Goal: Task Accomplishment & Management: Use online tool/utility

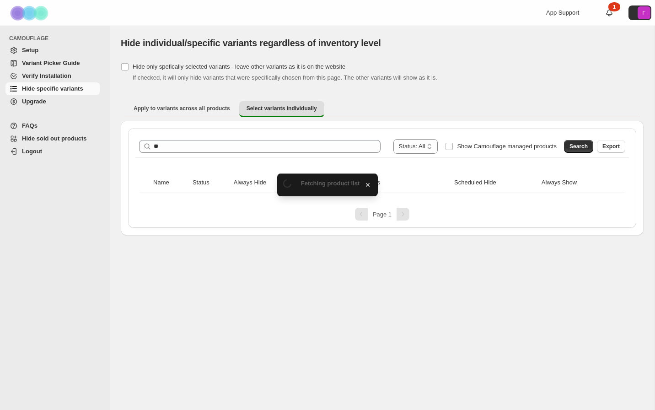
type input "*"
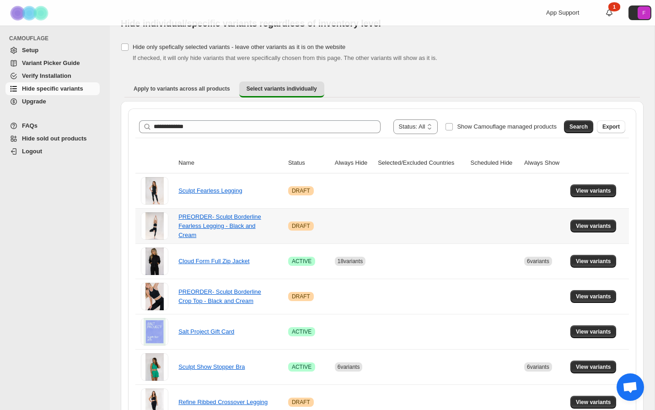
scroll to position [21, 0]
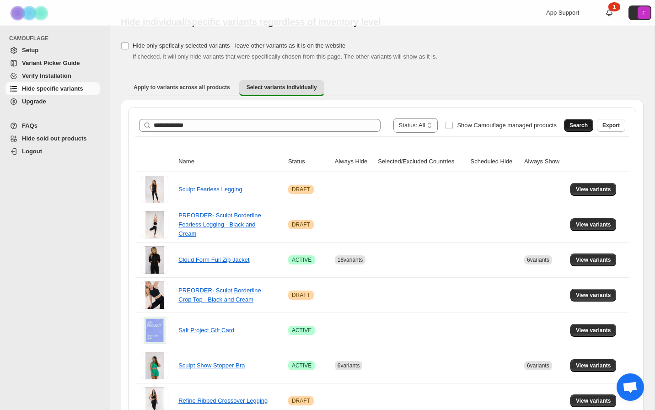
click at [575, 126] on span "Search" at bounding box center [579, 125] width 18 height 7
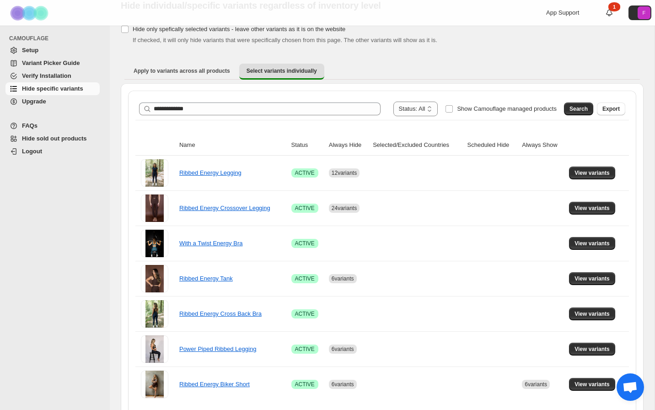
scroll to position [41, 0]
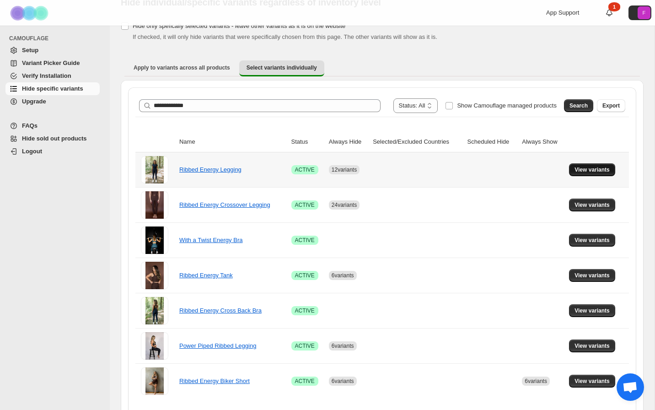
click at [594, 173] on span "View variants" at bounding box center [592, 169] width 35 height 7
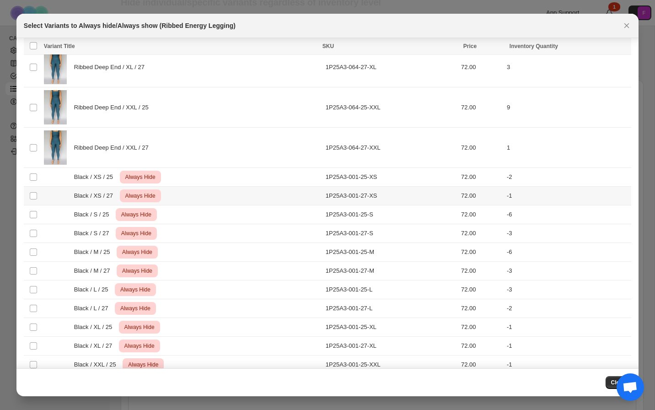
scroll to position [427, 0]
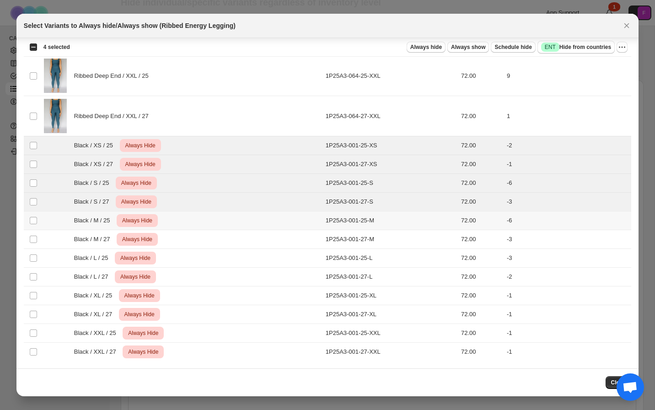
click at [34, 225] on td "Select product variant" at bounding box center [32, 220] width 17 height 19
click at [35, 245] on td "Select product variant" at bounding box center [32, 239] width 17 height 19
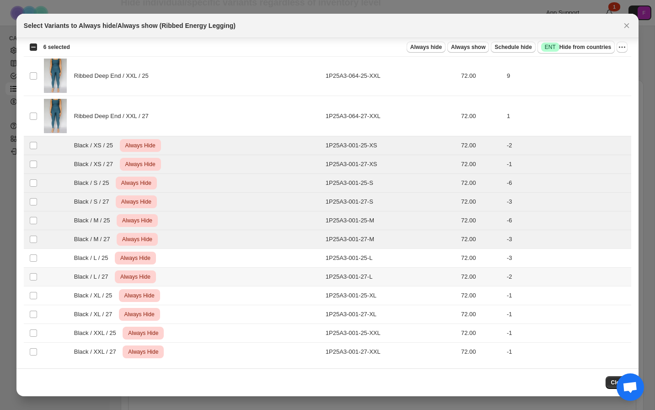
click at [35, 284] on tbody "Select product variant Ribbed Deep End / XS / 25 1P25A3-064-25-XS 72.00 54 Sele…" at bounding box center [328, 7] width 608 height 708
click at [35, 284] on td "Select product variant" at bounding box center [32, 277] width 17 height 19
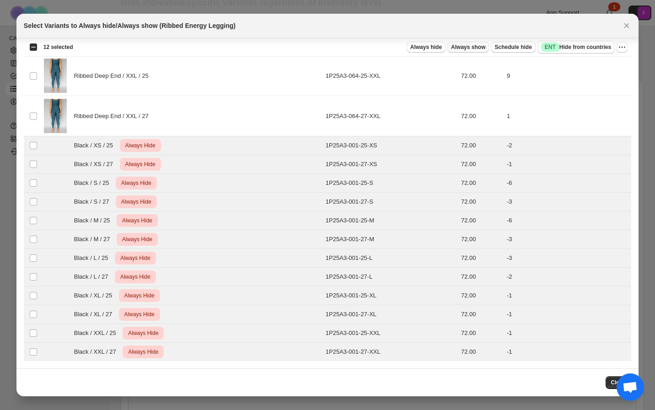
click at [466, 47] on span "Always show" at bounding box center [468, 46] width 34 height 7
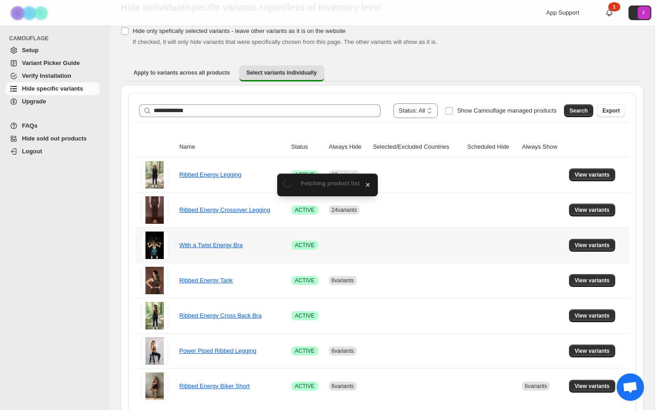
scroll to position [41, 0]
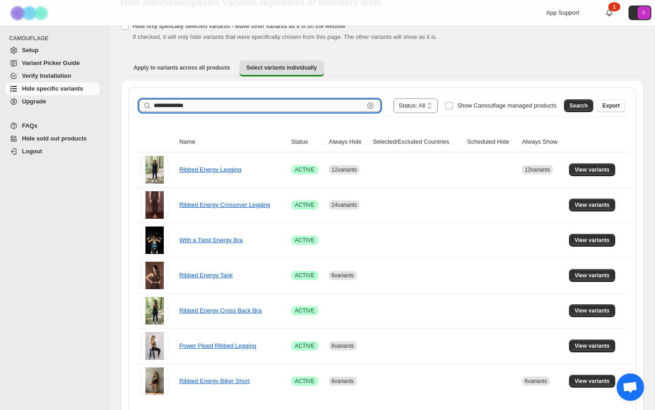
click at [204, 103] on input "**********" at bounding box center [259, 105] width 210 height 13
type input "*"
click at [582, 104] on span "Search" at bounding box center [579, 105] width 18 height 7
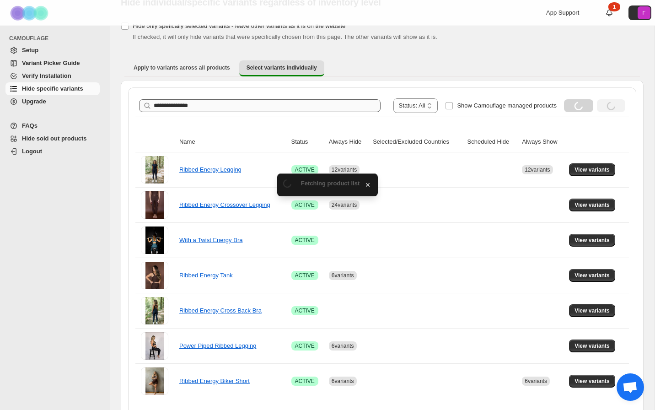
scroll to position [0, 0]
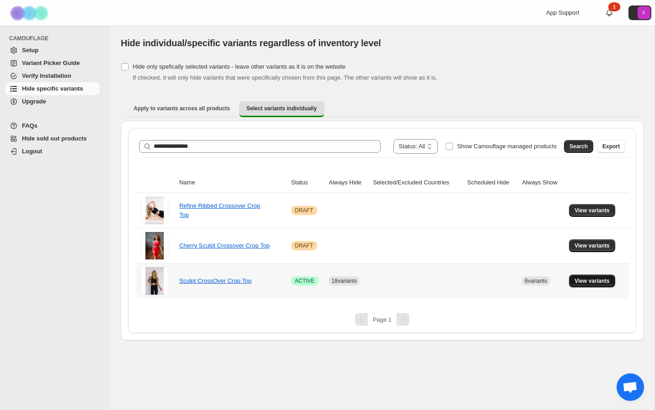
click at [582, 282] on span "View variants" at bounding box center [592, 280] width 35 height 7
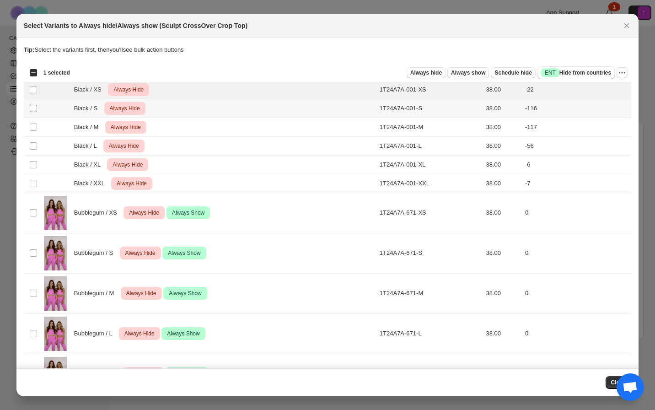
click at [37, 106] on span ":r1g:" at bounding box center [33, 108] width 8 height 8
click at [37, 130] on span ":r1g:" at bounding box center [33, 127] width 8 height 8
click at [37, 100] on td "Select product variant" at bounding box center [32, 108] width 17 height 19
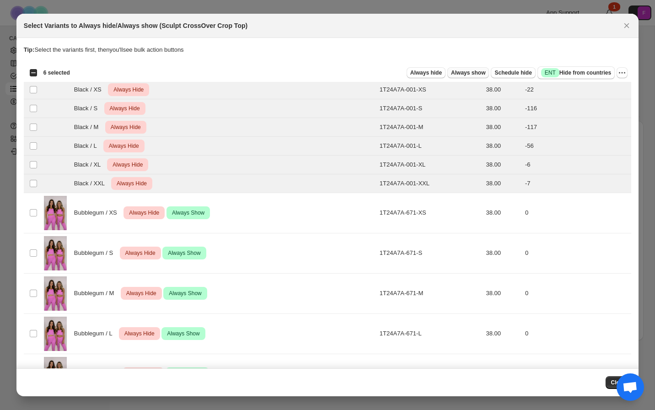
click at [474, 75] on span "Always show" at bounding box center [468, 72] width 34 height 7
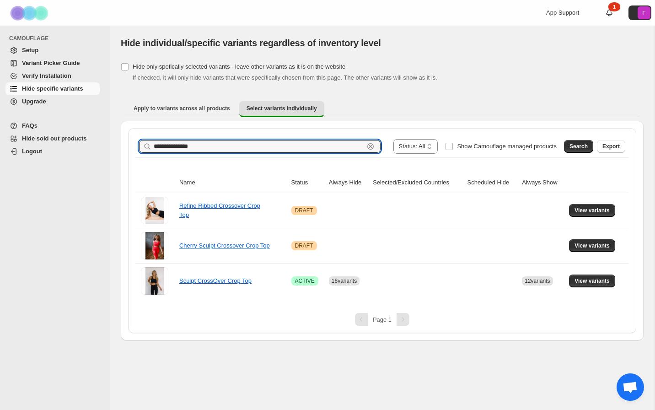
drag, startPoint x: 211, startPoint y: 149, endPoint x: 107, endPoint y: 147, distance: 104.3
click at [107, 148] on div "**********" at bounding box center [327, 205] width 655 height 410
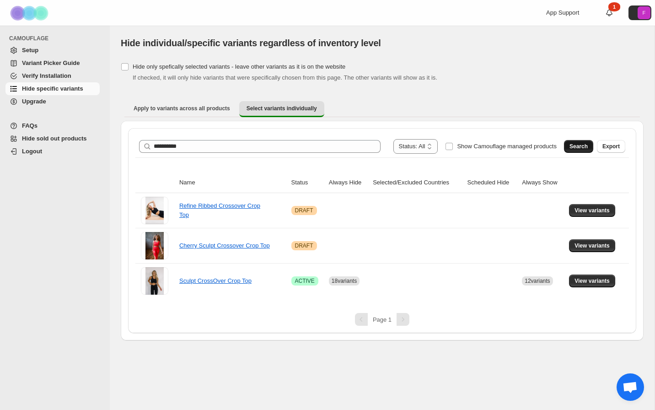
click at [577, 146] on span "Search" at bounding box center [579, 146] width 18 height 7
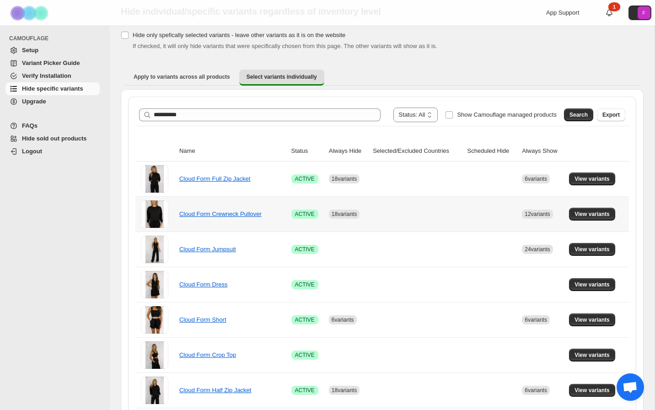
scroll to position [36, 0]
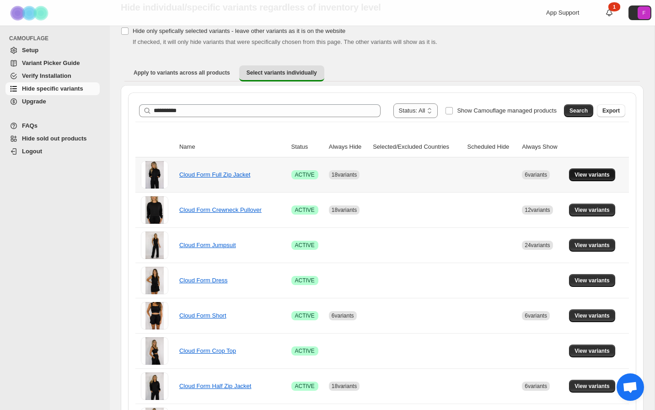
click at [598, 178] on span "View variants" at bounding box center [592, 174] width 35 height 7
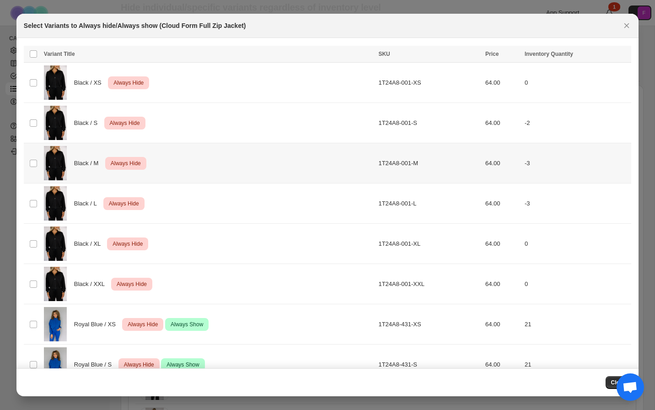
scroll to position [0, 0]
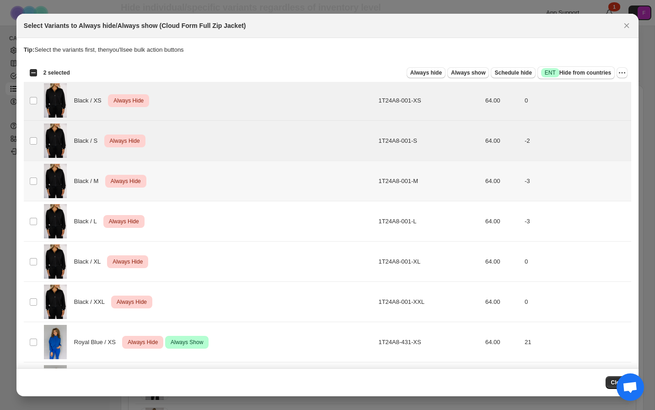
click at [35, 176] on td "Select product variant" at bounding box center [32, 181] width 17 height 40
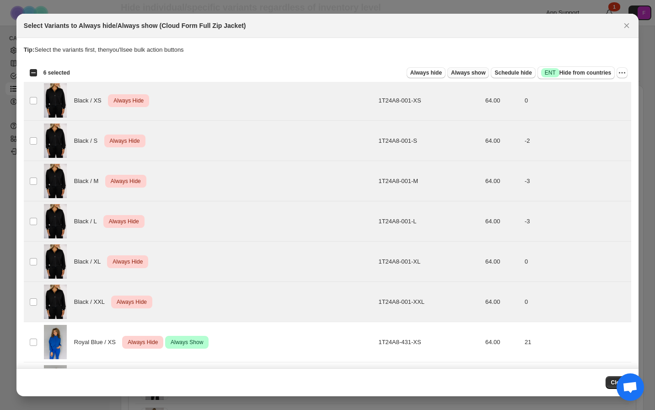
click at [467, 73] on span "Always show" at bounding box center [468, 72] width 34 height 7
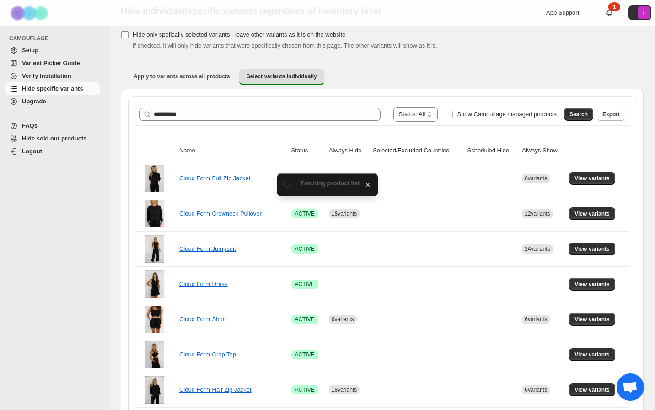
scroll to position [36, 0]
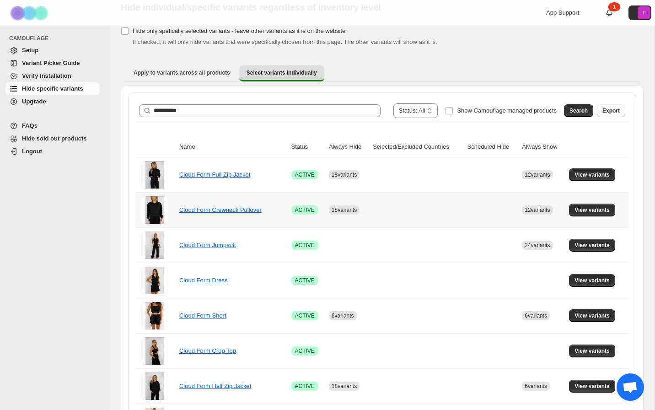
click at [597, 217] on td "View variants" at bounding box center [598, 209] width 63 height 35
click at [597, 212] on span "View variants" at bounding box center [592, 209] width 35 height 7
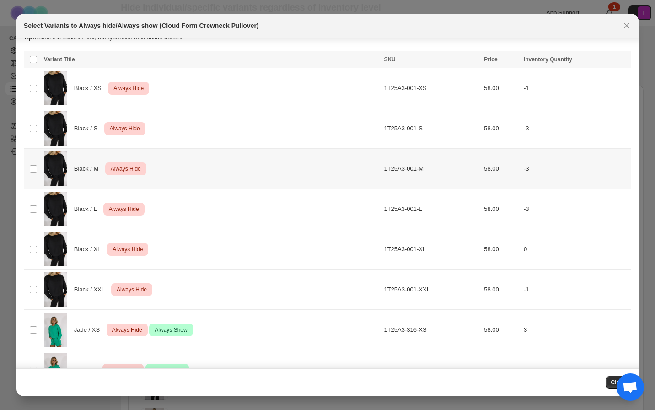
scroll to position [27, 0]
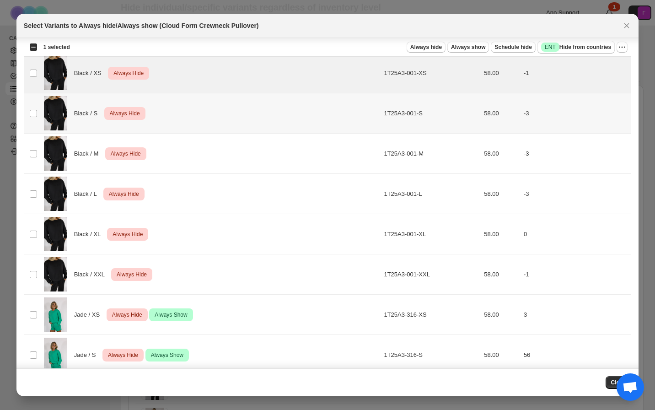
click at [36, 119] on td "Select product variant" at bounding box center [32, 113] width 17 height 40
click at [39, 151] on td "Select product variant" at bounding box center [32, 154] width 17 height 40
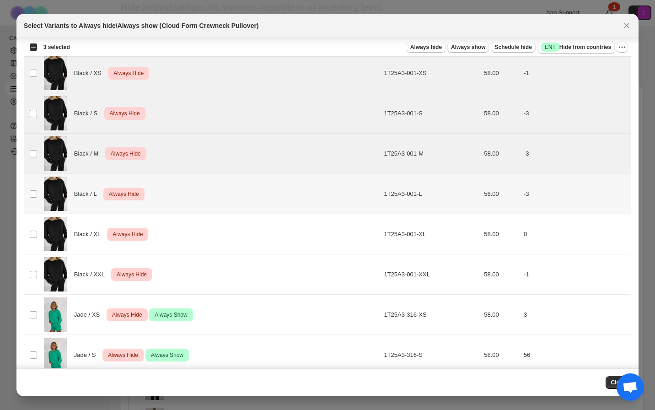
click at [38, 193] on td "Select product variant" at bounding box center [32, 194] width 17 height 40
click at [37, 232] on span ":r49:" at bounding box center [33, 234] width 8 height 8
click at [37, 279] on td "Select product variant" at bounding box center [32, 274] width 17 height 40
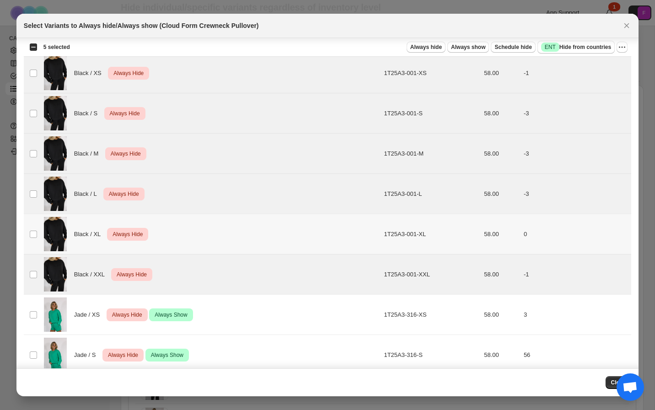
click at [37, 238] on td "Select product variant" at bounding box center [32, 234] width 17 height 40
click at [461, 48] on span "Always show" at bounding box center [468, 46] width 34 height 7
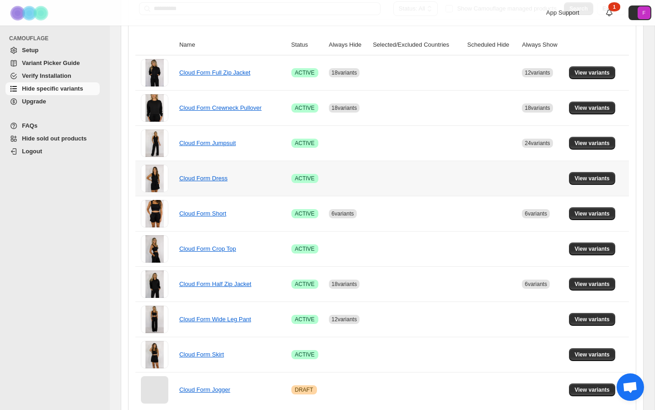
scroll to position [139, 0]
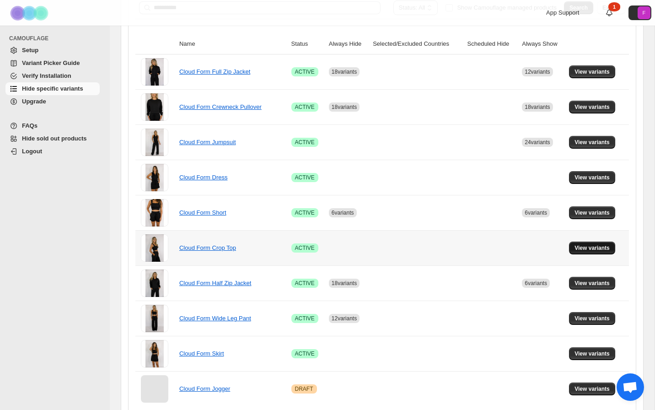
click at [593, 248] on span "View variants" at bounding box center [592, 247] width 35 height 7
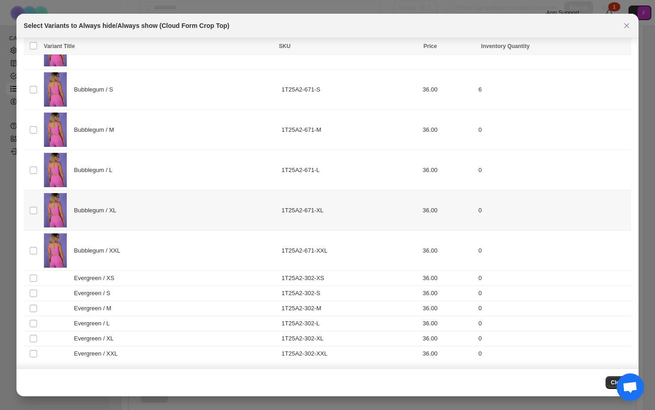
scroll to position [0, 0]
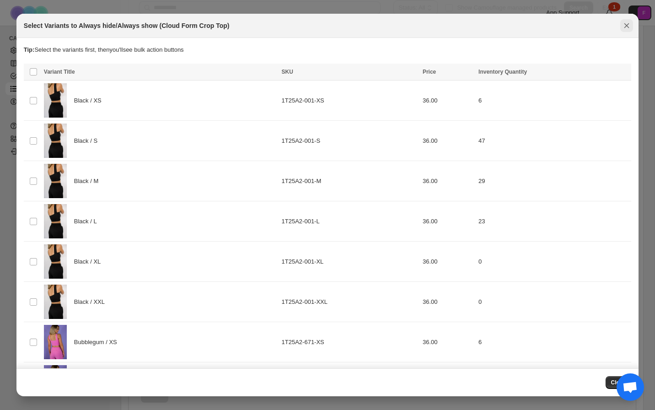
click at [624, 24] on icon "Close" at bounding box center [626, 25] width 9 height 9
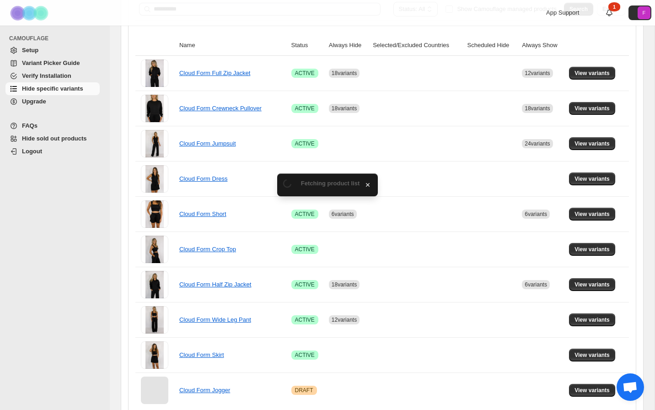
scroll to position [139, 0]
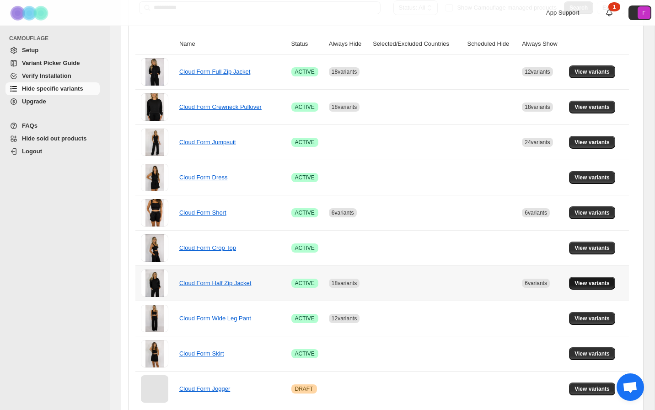
click at [599, 286] on span "View variants" at bounding box center [592, 283] width 35 height 7
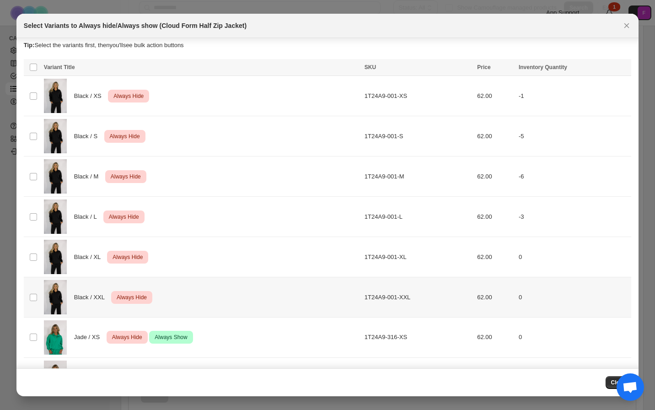
scroll to position [5, 0]
click at [37, 97] on span ":r6e:" at bounding box center [33, 96] width 8 height 8
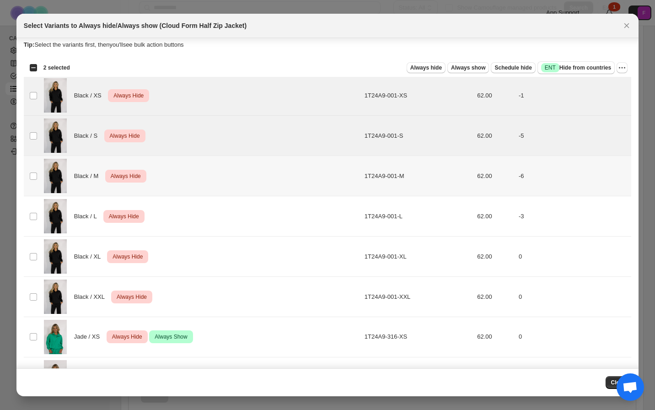
click at [32, 171] on td "Select product variant" at bounding box center [32, 176] width 17 height 40
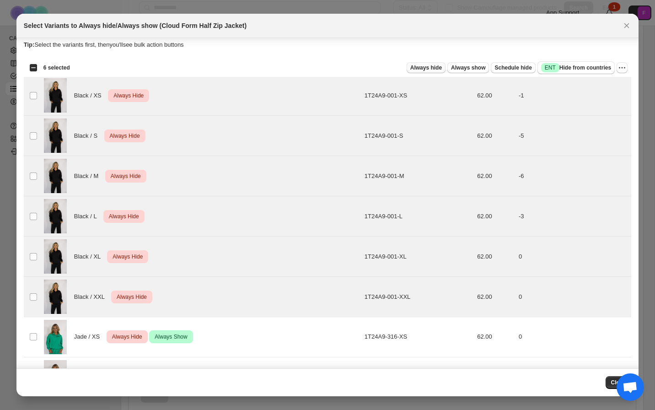
click at [429, 69] on span "Always hide" at bounding box center [426, 67] width 32 height 7
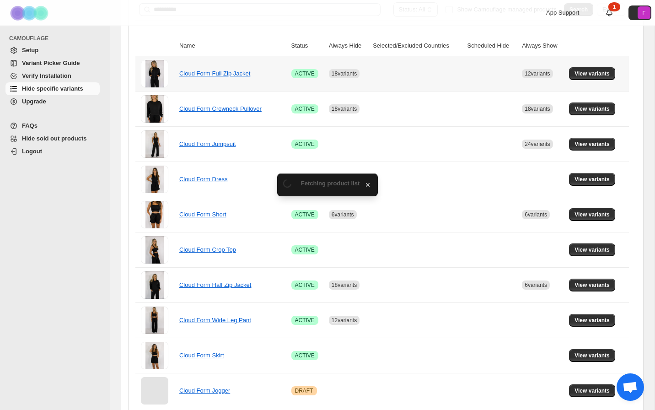
scroll to position [139, 0]
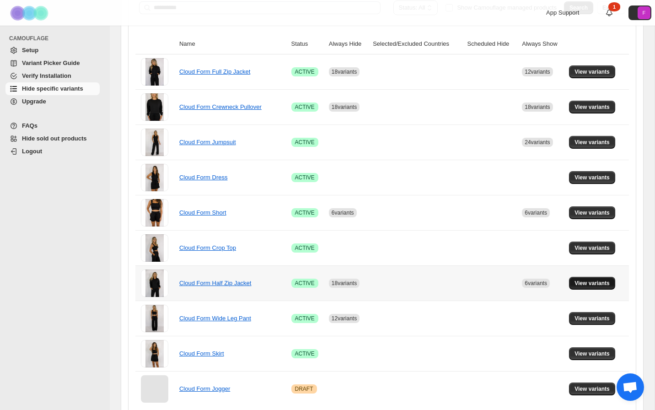
click at [590, 289] on button "View variants" at bounding box center [592, 283] width 46 height 13
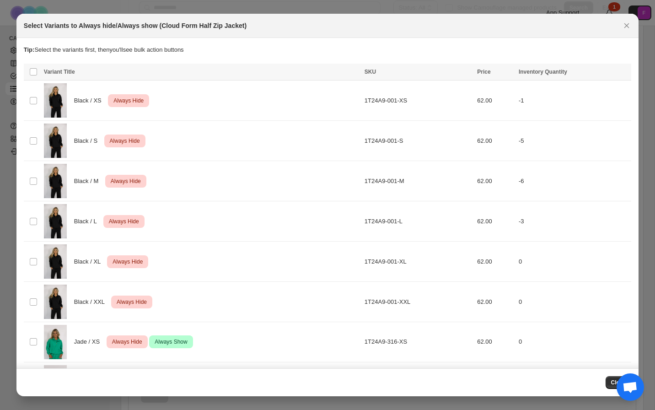
scroll to position [0, 0]
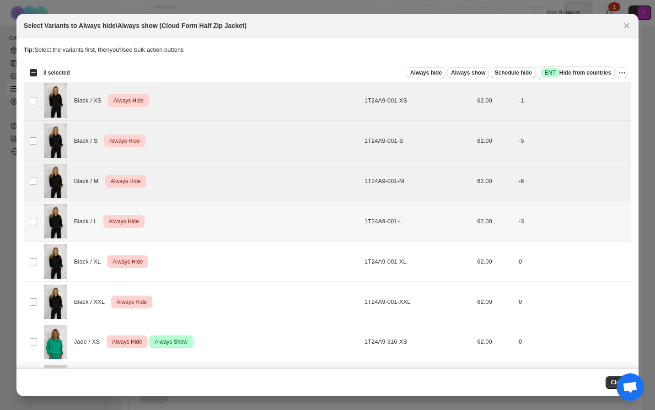
click at [38, 226] on td "Select product variant" at bounding box center [32, 221] width 17 height 40
click at [34, 270] on td "Select product variant" at bounding box center [32, 262] width 17 height 40
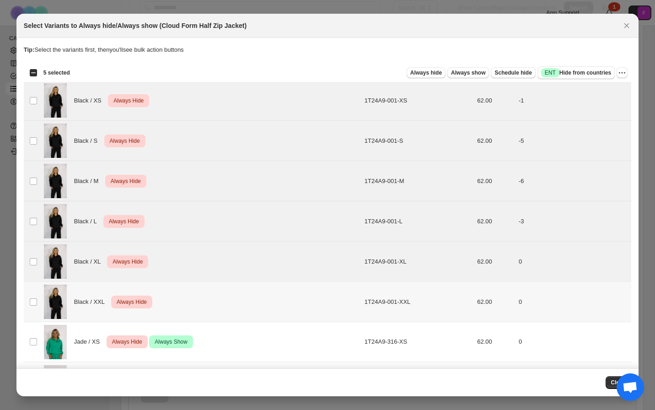
click at [38, 301] on td "Select product variant" at bounding box center [32, 302] width 17 height 40
click at [470, 74] on span "Always show" at bounding box center [468, 72] width 34 height 7
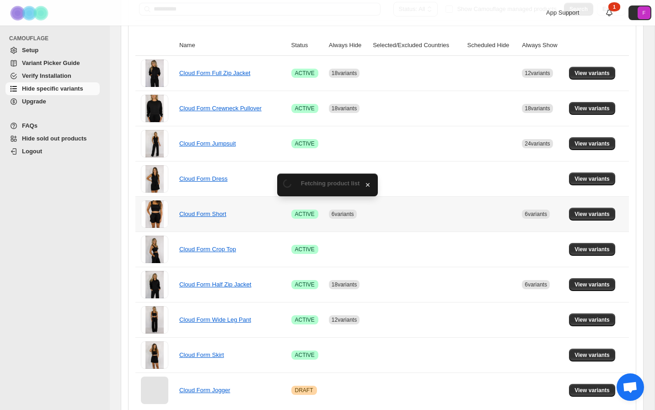
scroll to position [139, 0]
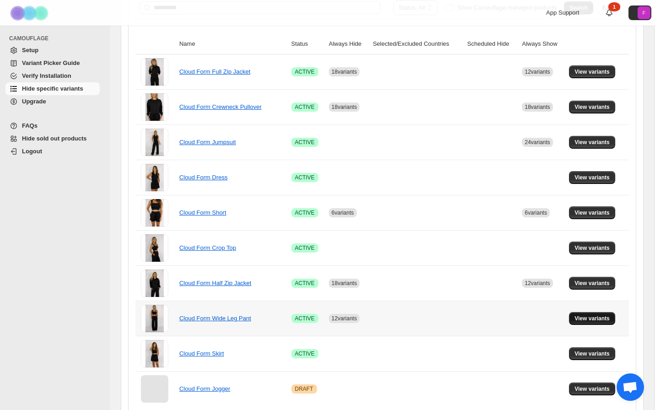
click at [592, 322] on button "View variants" at bounding box center [592, 318] width 46 height 13
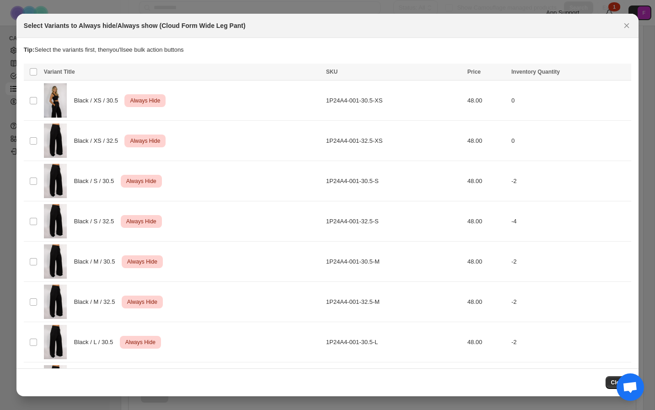
scroll to position [0, 0]
click at [35, 104] on span ":r9h:" at bounding box center [33, 101] width 8 height 8
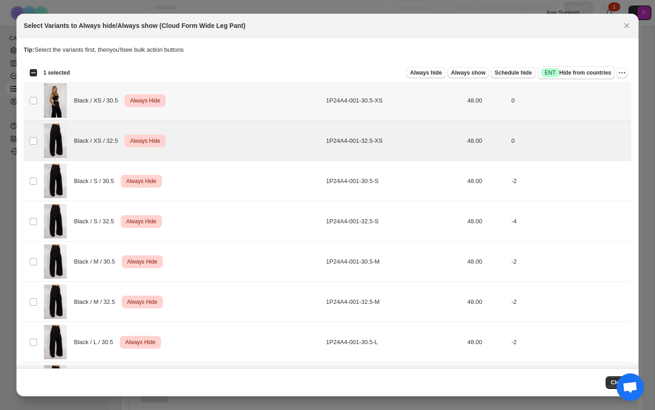
click at [36, 91] on td "Select product variant" at bounding box center [32, 101] width 17 height 40
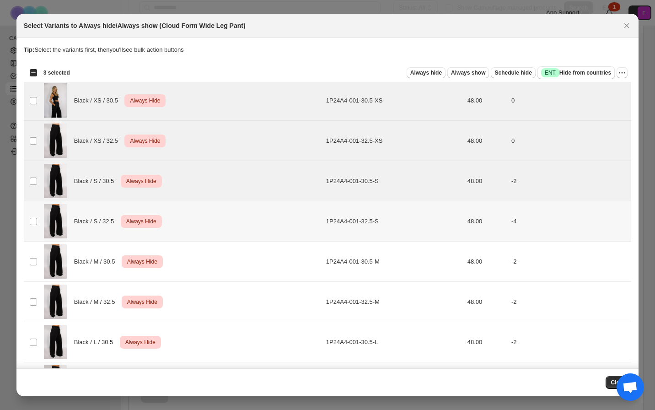
click at [32, 213] on td "Select product variant" at bounding box center [32, 221] width 17 height 40
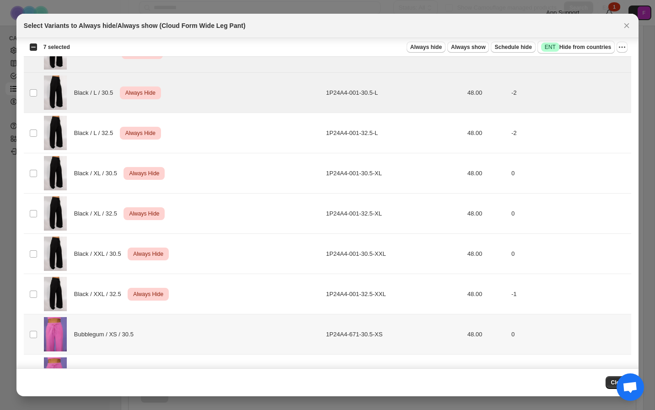
scroll to position [252, 0]
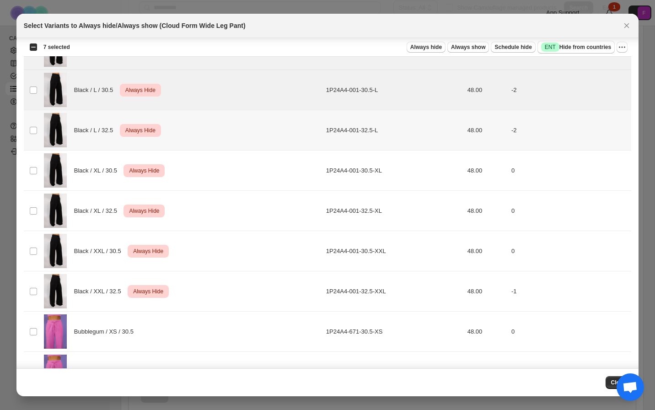
click at [34, 136] on td "Select product variant" at bounding box center [32, 130] width 17 height 40
click at [34, 174] on span ":r9h:" at bounding box center [33, 171] width 8 height 8
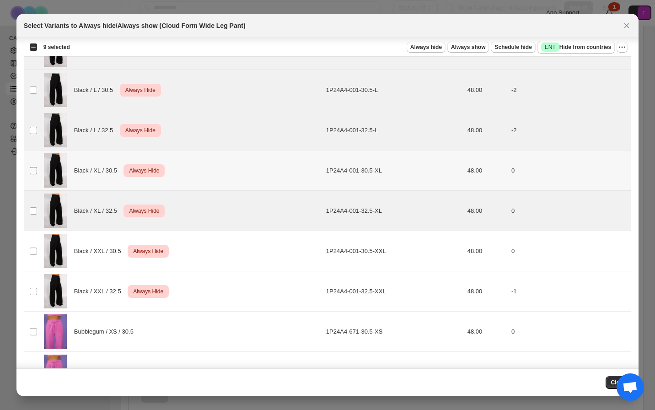
click at [34, 174] on span ":r9h:" at bounding box center [33, 171] width 8 height 8
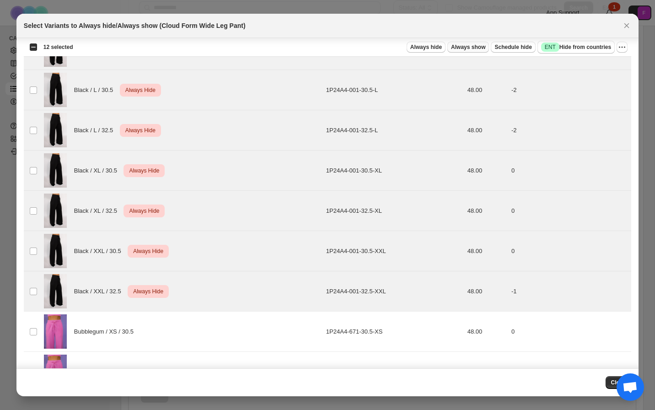
click at [474, 48] on span "Always show" at bounding box center [468, 46] width 34 height 7
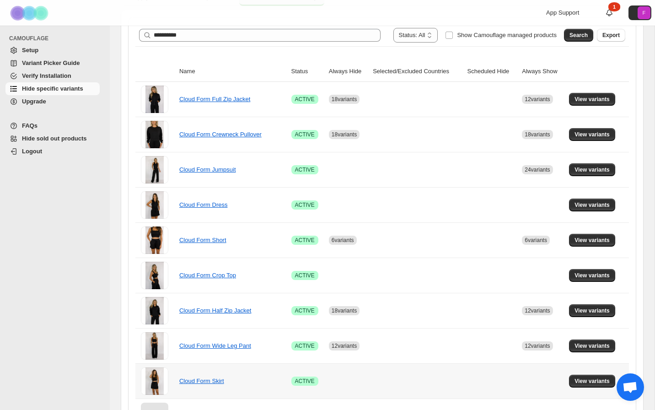
scroll to position [0, 0]
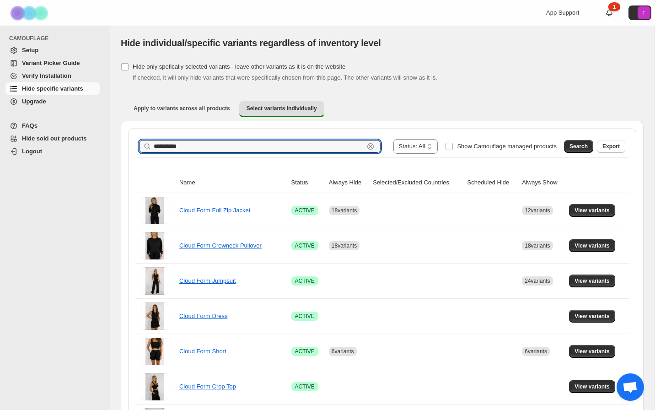
drag, startPoint x: 233, startPoint y: 146, endPoint x: 129, endPoint y: 142, distance: 104.0
click at [128, 143] on div "**********" at bounding box center [382, 354] width 508 height 452
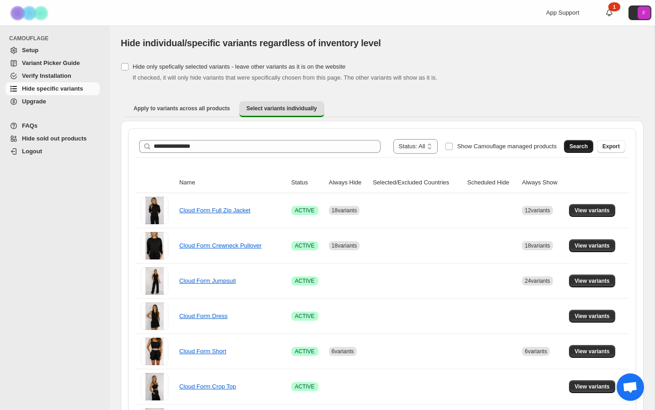
click at [572, 147] on span "Search" at bounding box center [579, 146] width 18 height 7
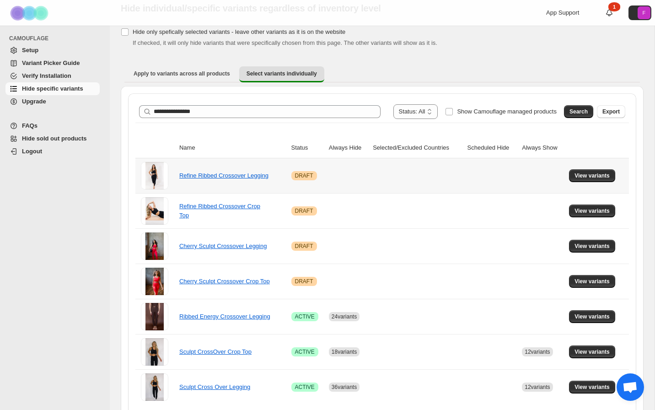
scroll to position [71, 0]
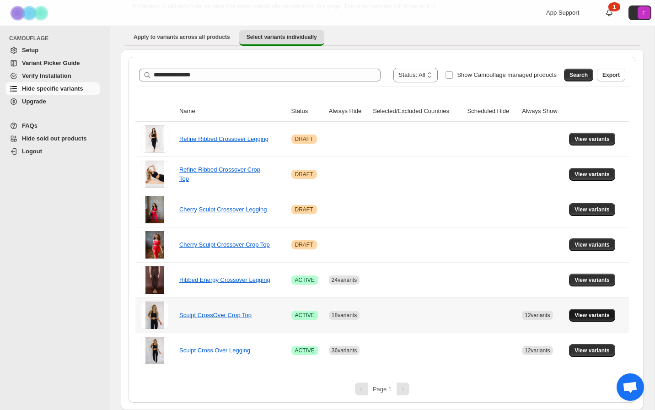
click at [593, 312] on span "View variants" at bounding box center [592, 315] width 35 height 7
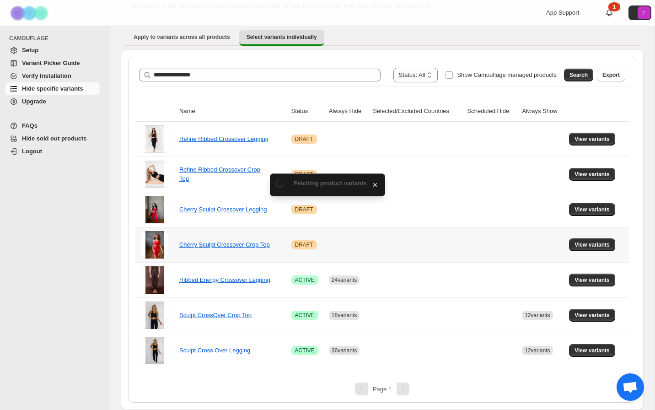
scroll to position [0, 0]
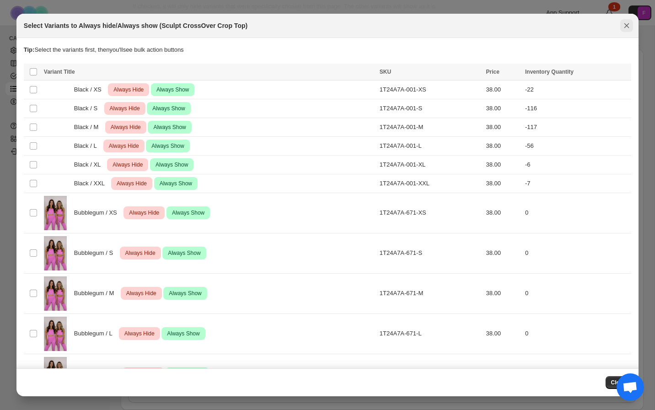
click at [628, 27] on icon "Close" at bounding box center [627, 25] width 5 height 5
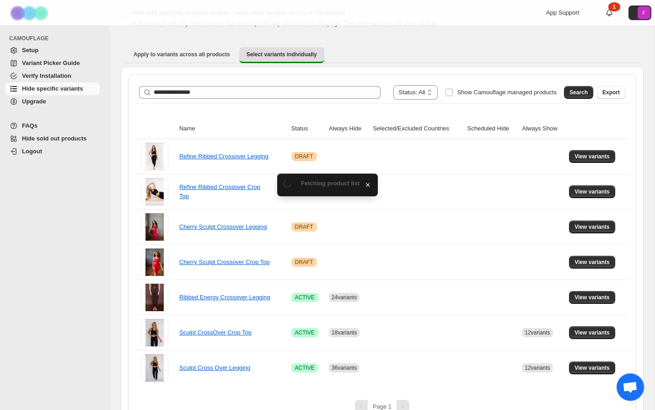
scroll to position [71, 0]
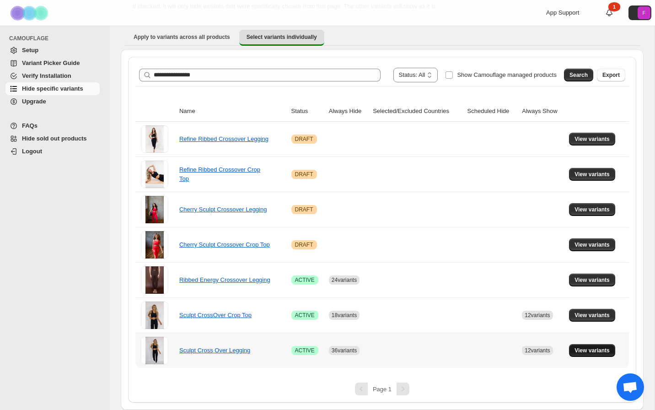
click at [606, 349] on span "View variants" at bounding box center [592, 350] width 35 height 7
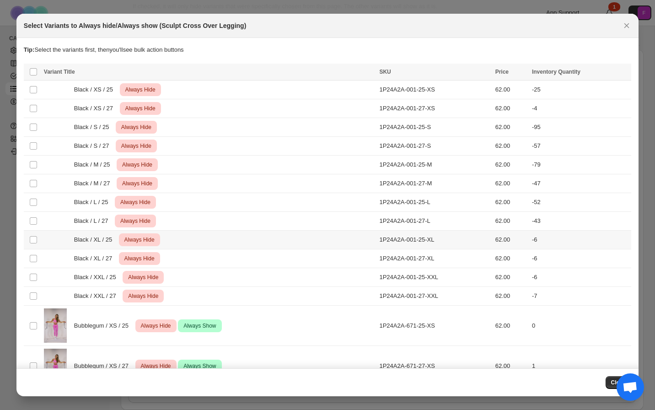
scroll to position [0, 0]
click at [37, 94] on td "Select product variant" at bounding box center [32, 90] width 17 height 19
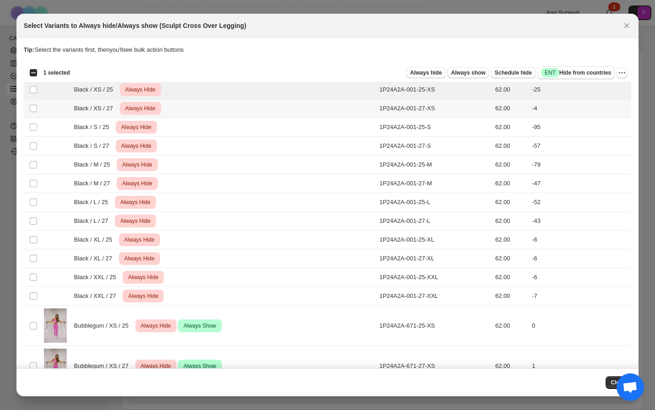
click at [34, 113] on td "Select product variant" at bounding box center [32, 108] width 17 height 19
click at [33, 131] on span ":rc8:" at bounding box center [33, 127] width 8 height 8
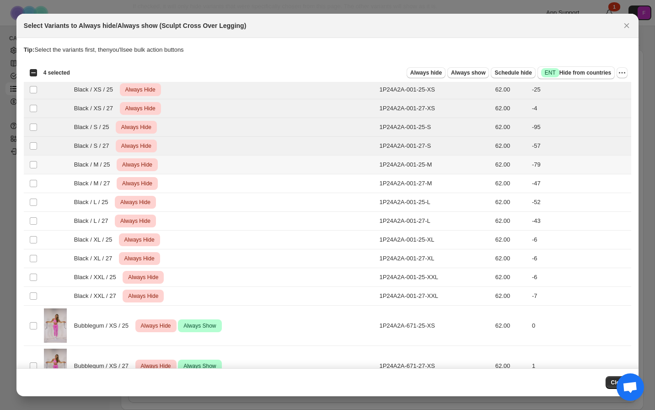
click at [32, 157] on td "Select product variant" at bounding box center [32, 165] width 17 height 19
click at [35, 189] on td "Select product variant" at bounding box center [32, 183] width 17 height 19
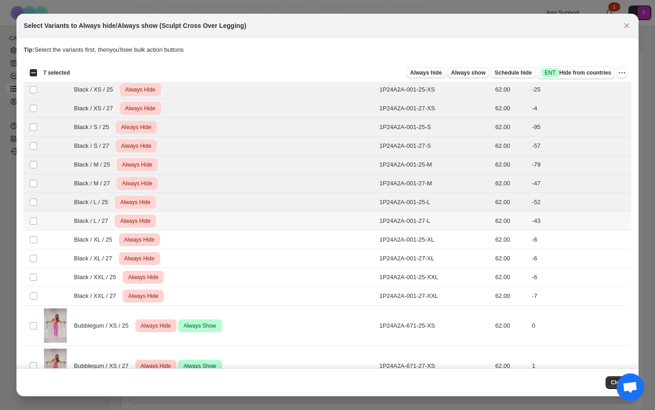
click at [34, 227] on td "Select product variant" at bounding box center [32, 221] width 17 height 19
click at [35, 244] on td "Select product variant" at bounding box center [32, 240] width 17 height 19
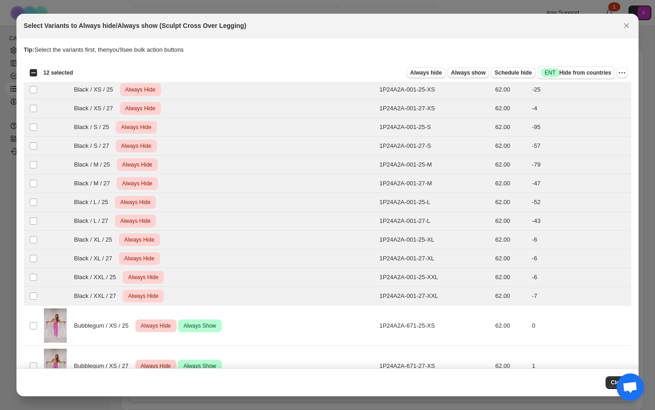
click at [460, 72] on span "Always show" at bounding box center [468, 72] width 34 height 7
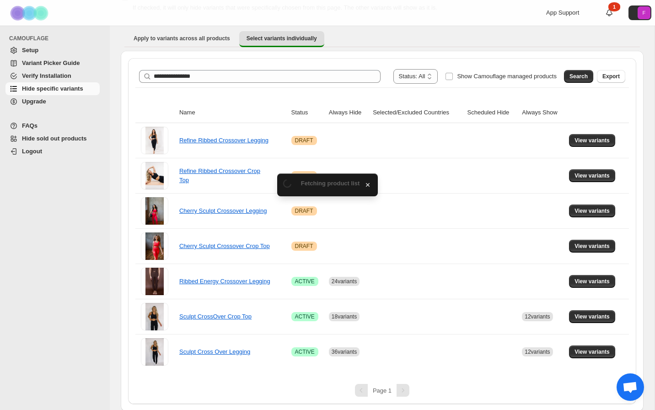
scroll to position [71, 0]
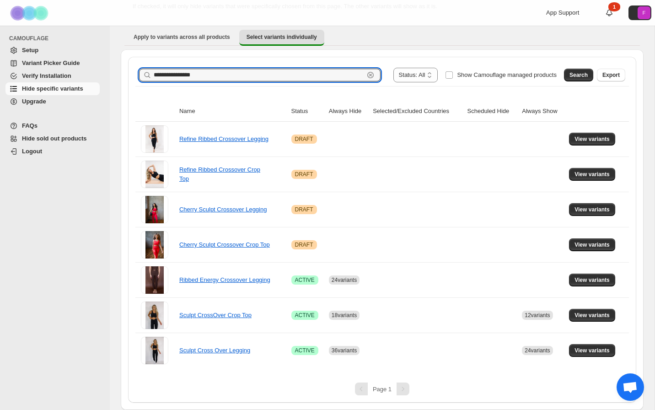
drag, startPoint x: 214, startPoint y: 74, endPoint x: 138, endPoint y: 71, distance: 76.5
click at [138, 72] on div "**********" at bounding box center [382, 75] width 494 height 22
type input "**********"
click at [579, 76] on span "Search" at bounding box center [579, 74] width 18 height 7
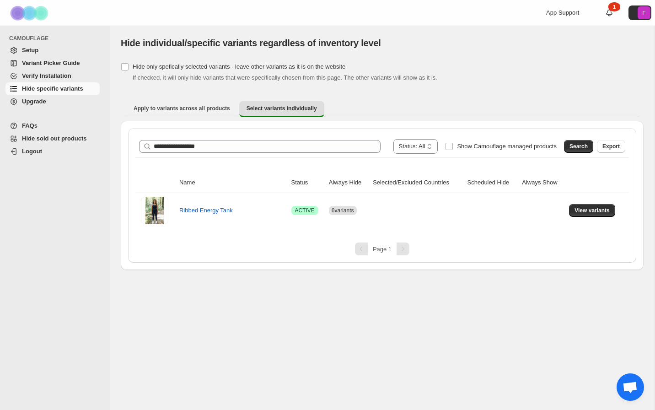
scroll to position [0, 0]
click at [595, 215] on button "View variants" at bounding box center [592, 210] width 46 height 13
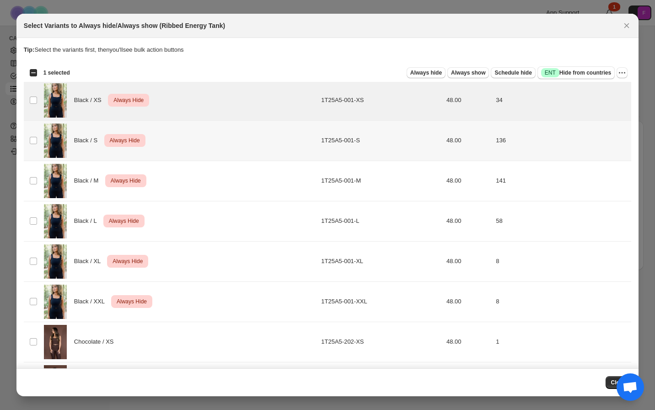
click at [32, 151] on td "Select product variant" at bounding box center [32, 140] width 17 height 40
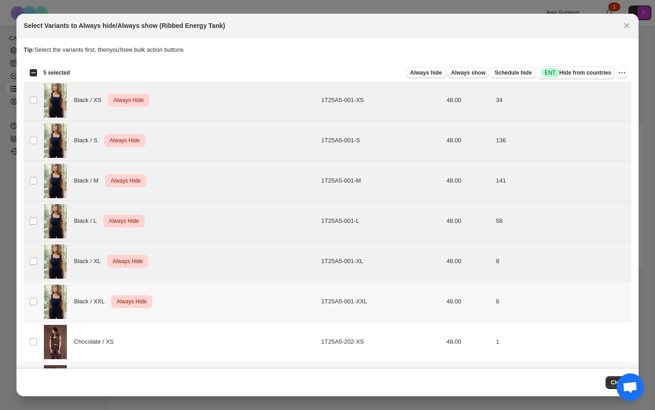
click at [38, 312] on td "Select product variant" at bounding box center [32, 301] width 17 height 40
click at [464, 73] on span "Always show" at bounding box center [468, 72] width 34 height 7
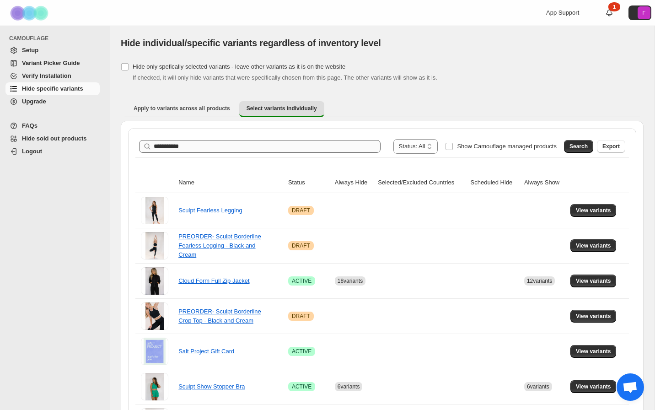
click at [155, 147] on input "**********" at bounding box center [267, 146] width 227 height 13
click at [577, 149] on span "Search" at bounding box center [579, 146] width 18 height 7
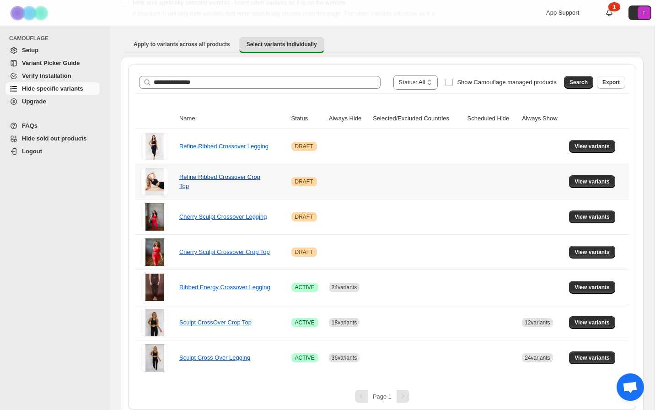
scroll to position [71, 0]
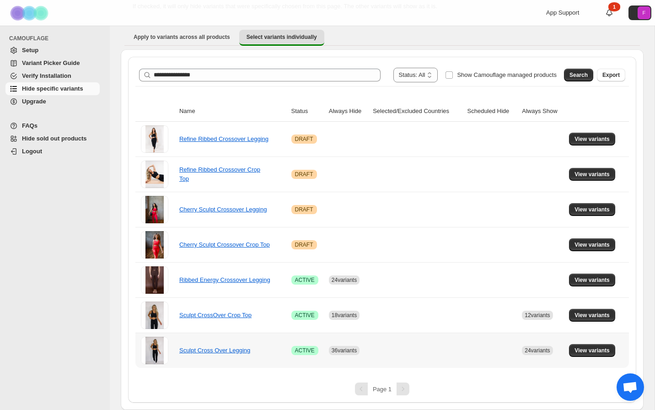
click at [592, 358] on td "View variants" at bounding box center [598, 350] width 63 height 35
click at [589, 351] on span "View variants" at bounding box center [592, 350] width 35 height 7
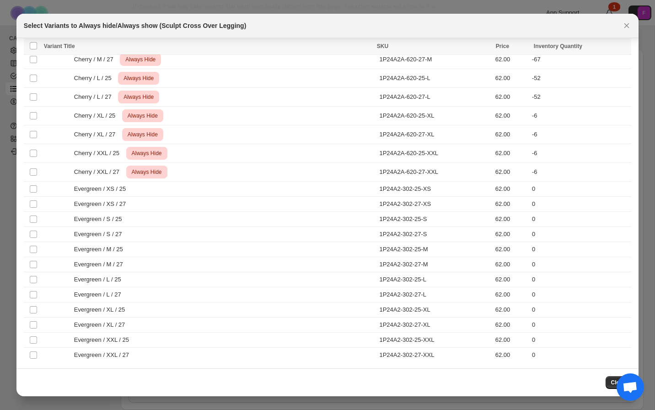
scroll to position [1575, 0]
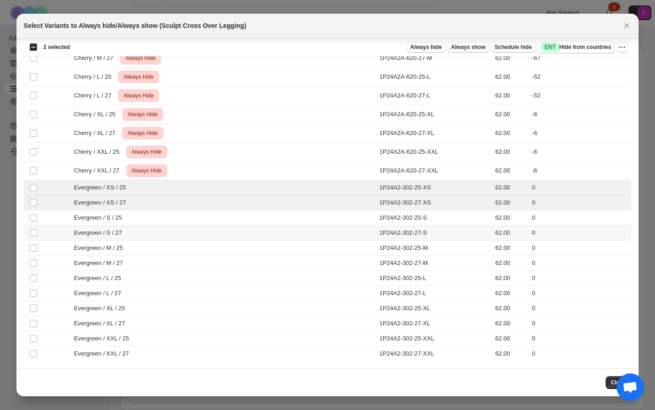
click at [32, 226] on td "Select product variant" at bounding box center [32, 233] width 17 height 15
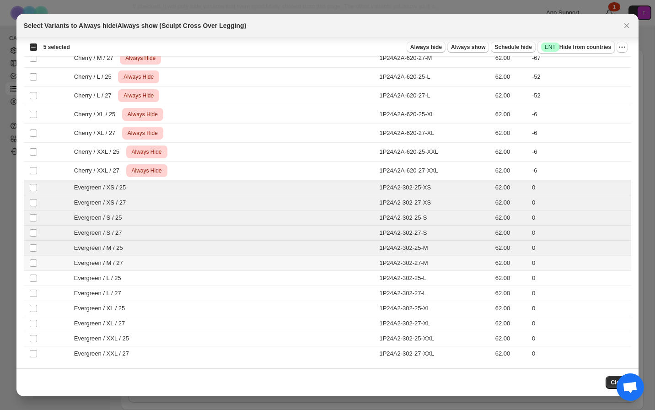
click at [32, 268] on td "Select product variant" at bounding box center [32, 263] width 17 height 15
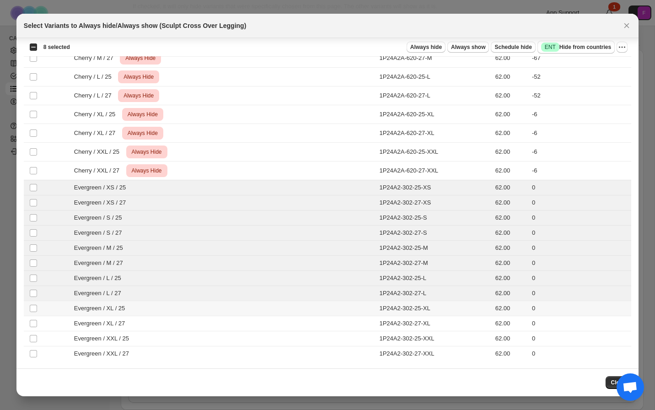
click at [33, 317] on td "Select product variant" at bounding box center [32, 323] width 17 height 15
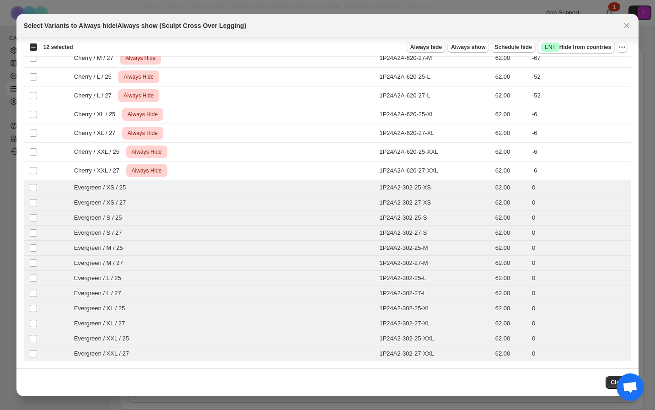
click at [418, 47] on span "Always hide" at bounding box center [426, 46] width 32 height 7
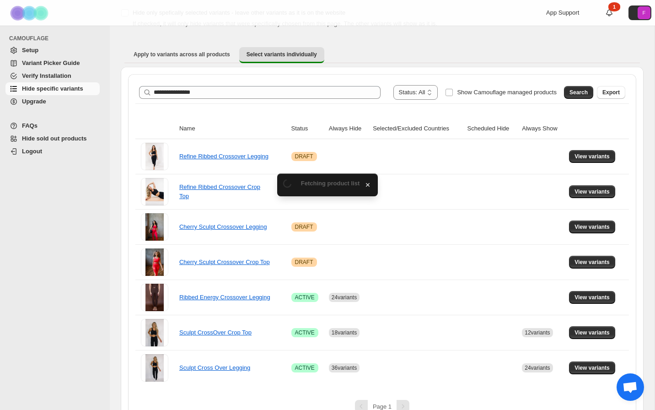
scroll to position [71, 0]
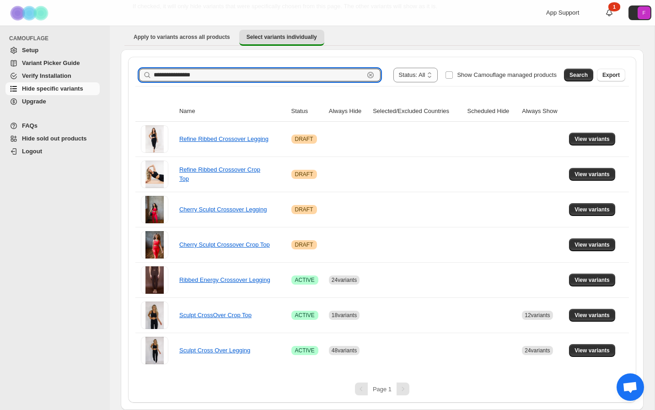
drag, startPoint x: 172, startPoint y: 76, endPoint x: 139, endPoint y: 75, distance: 33.0
click at [138, 75] on div "**********" at bounding box center [382, 75] width 494 height 22
type input "**********"
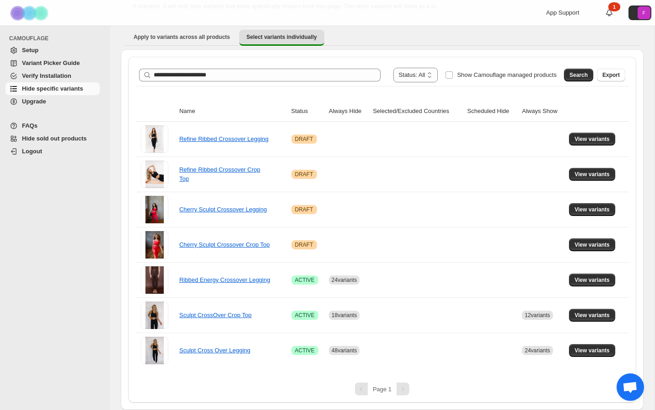
click at [580, 81] on div "Search Export" at bounding box center [593, 73] width 65 height 18
click at [579, 73] on span "Search" at bounding box center [579, 74] width 18 height 7
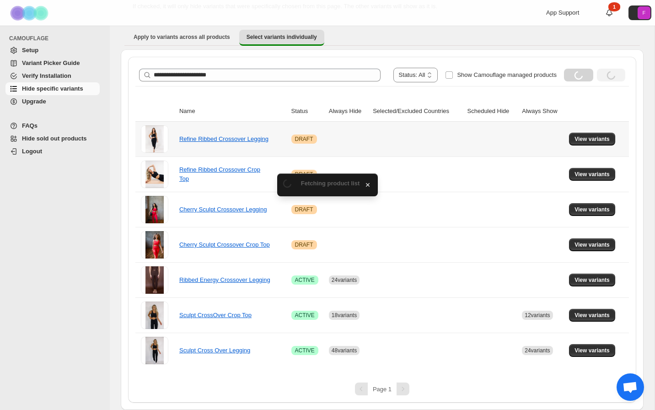
scroll to position [0, 0]
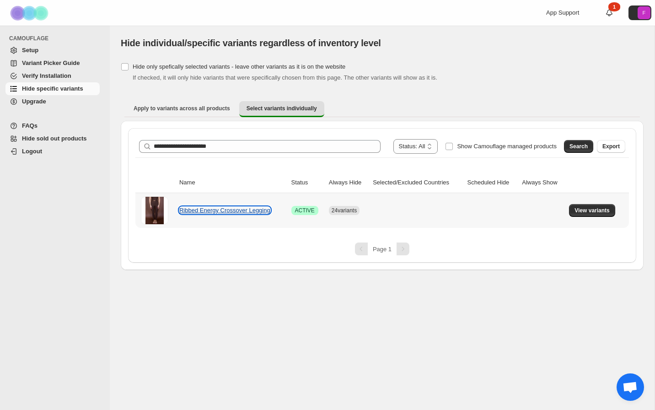
click at [222, 207] on link "Ribbed Energy Crossover Legging" at bounding box center [224, 210] width 91 height 7
click at [588, 213] on span "View variants" at bounding box center [592, 210] width 35 height 7
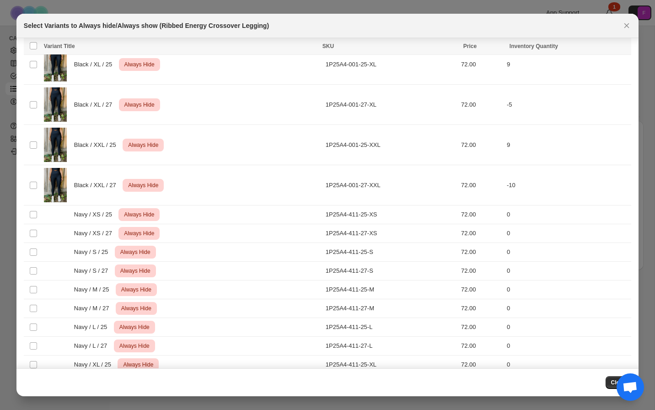
scroll to position [1394, 0]
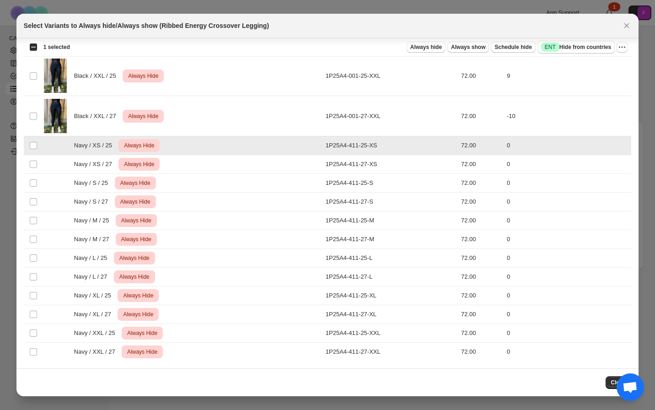
click at [34, 154] on td "Select product variant" at bounding box center [32, 145] width 17 height 19
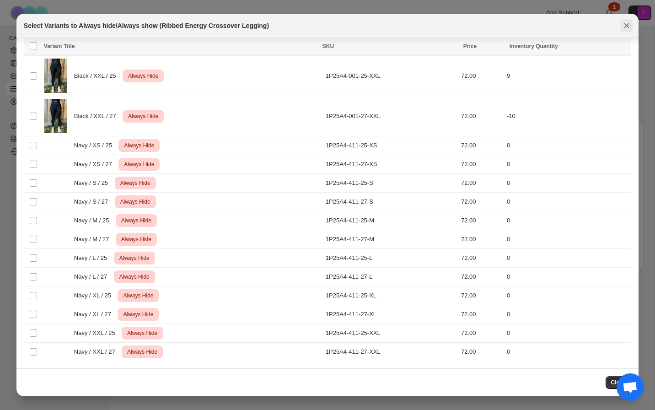
click at [627, 27] on icon "Close" at bounding box center [626, 25] width 9 height 9
